Goal: Information Seeking & Learning: Learn about a topic

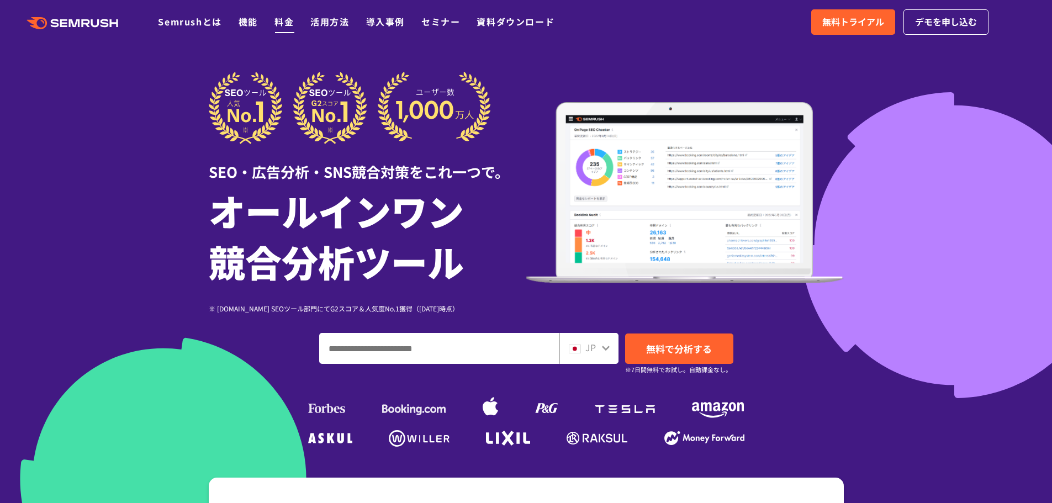
click at [292, 19] on link "料金" at bounding box center [283, 21] width 19 height 13
click at [283, 20] on link "料金" at bounding box center [283, 21] width 19 height 13
click at [282, 21] on link "料金" at bounding box center [283, 21] width 19 height 13
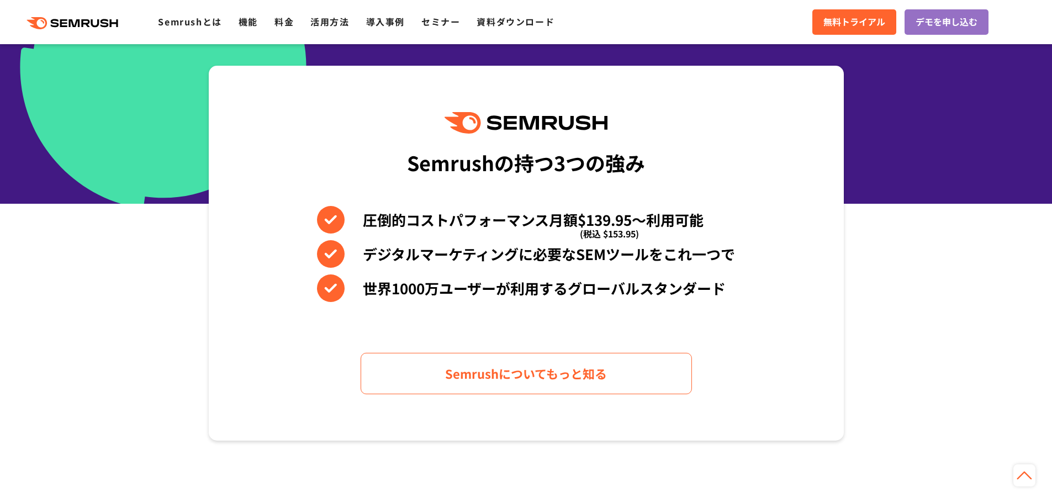
scroll to position [442, 0]
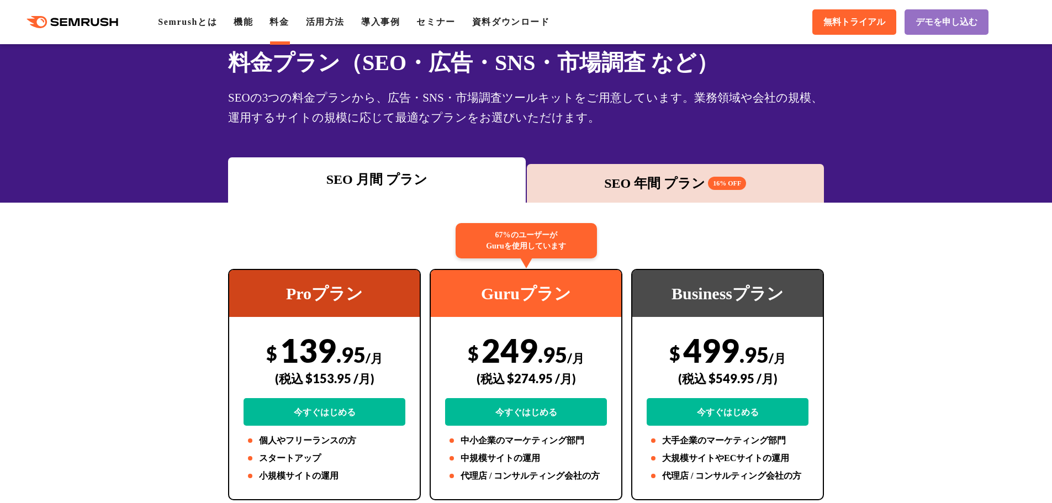
scroll to position [110, 0]
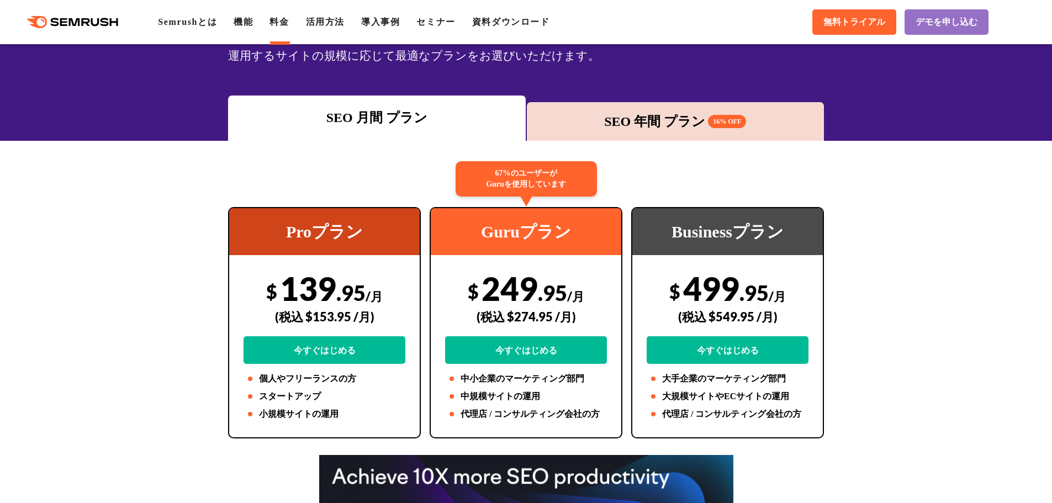
click at [639, 121] on div "SEO 年間 プラン 16% OFF" at bounding box center [675, 122] width 287 height 20
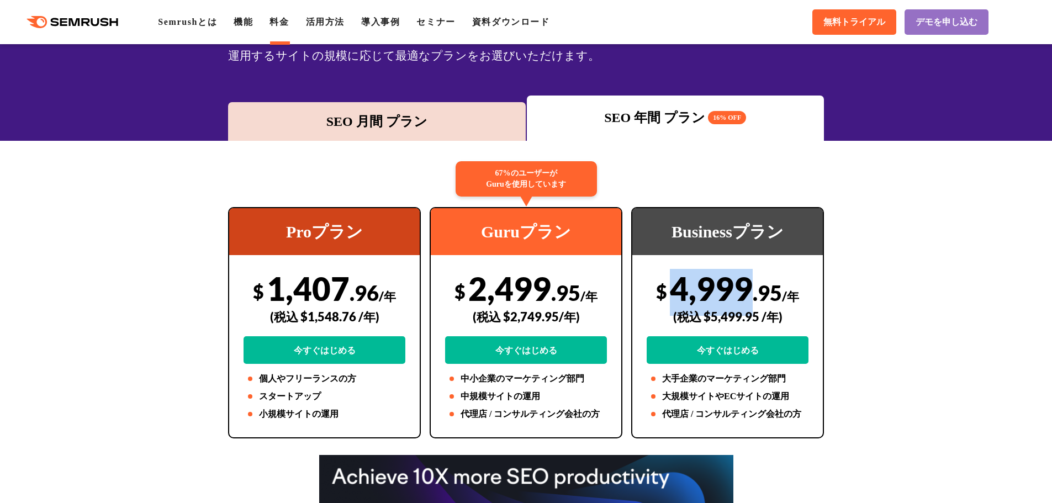
drag, startPoint x: 751, startPoint y: 285, endPoint x: 680, endPoint y: 287, distance: 71.2
click at [675, 285] on div "$ 4,999 .95 /年 (税込 $5,499.95 /年) 今すぐはじめる" at bounding box center [728, 316] width 162 height 95
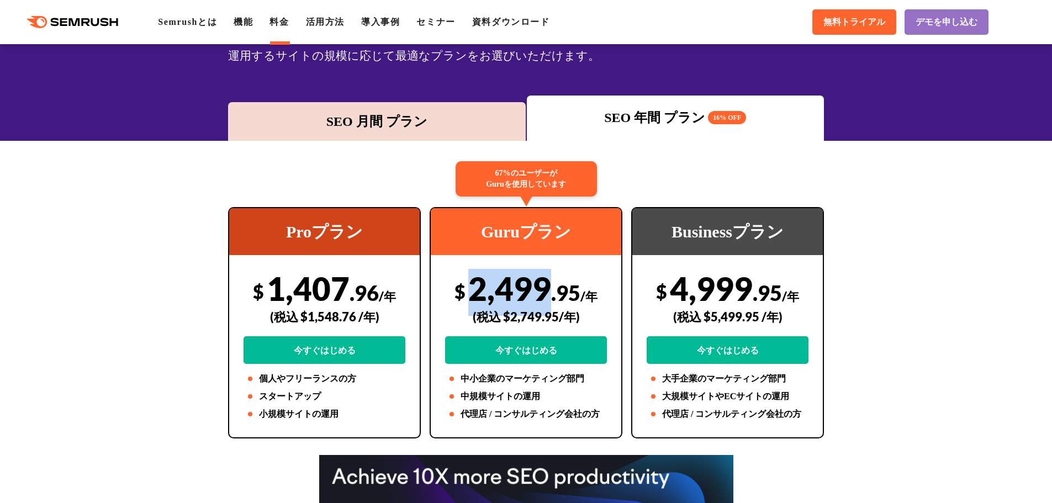
drag, startPoint x: 547, startPoint y: 288, endPoint x: 475, endPoint y: 288, distance: 71.2
click at [475, 288] on div "$ 2,499 .95 /年 (税込 $2,749.95/年) 今すぐはじめる" at bounding box center [526, 316] width 162 height 95
copy div "2,499"
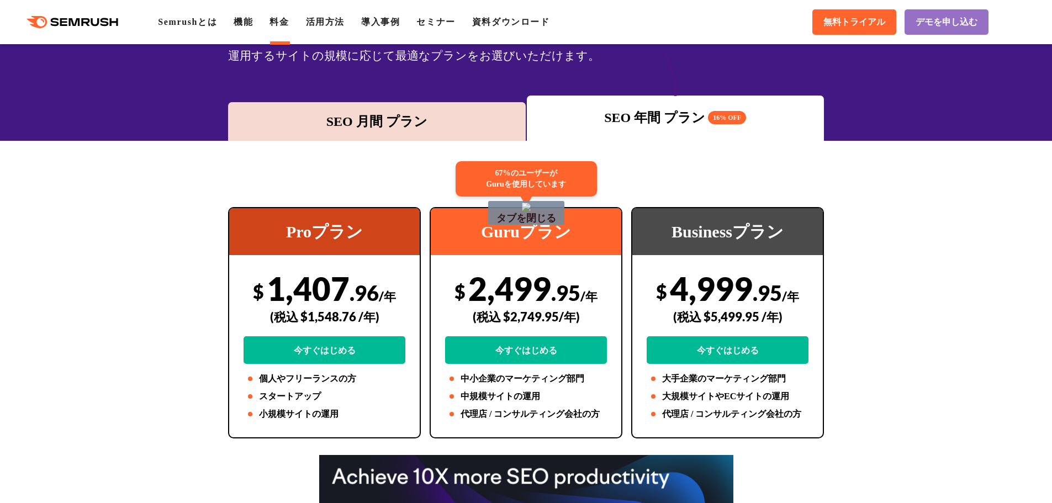
drag, startPoint x: 662, startPoint y: 45, endPoint x: 675, endPoint y: 100, distance: 56.8
